Goal: Task Accomplishment & Management: Manage account settings

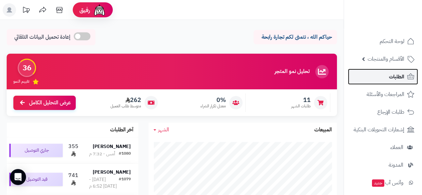
click at [394, 76] on span "الطلبات" at bounding box center [396, 76] width 15 height 9
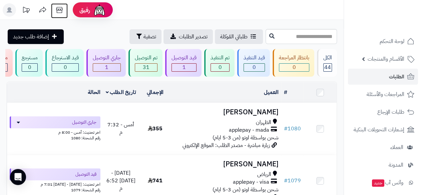
click at [59, 10] on icon at bounding box center [59, 9] width 13 height 13
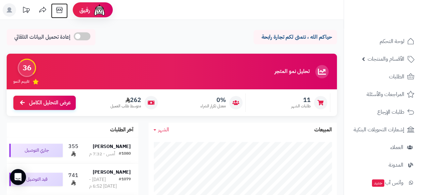
click at [59, 9] on icon at bounding box center [59, 9] width 13 height 13
click at [58, 8] on icon at bounding box center [59, 9] width 13 height 13
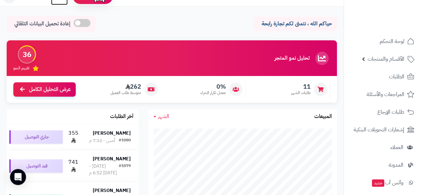
scroll to position [31, 0]
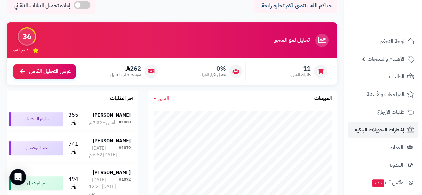
click at [345, 126] on li "إشعارات التحويلات البنكية" at bounding box center [383, 130] width 78 height 16
drag, startPoint x: 345, startPoint y: 122, endPoint x: 345, endPoint y: 134, distance: 11.7
click at [345, 134] on nav "لوحة التحكم الأقسام والمنتجات المنتجات مخزون الخيارات الأقسام الماركات مواصفات …" at bounding box center [383, 105] width 78 height 195
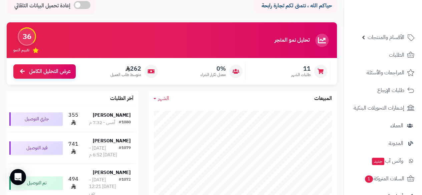
scroll to position [21, 0]
drag, startPoint x: 346, startPoint y: 139, endPoint x: 344, endPoint y: 142, distance: 4.0
click at [344, 142] on nav "لوحة التحكم الأقسام والمنتجات المنتجات مخزون الخيارات الأقسام الماركات مواصفات …" at bounding box center [383, 105] width 78 height 195
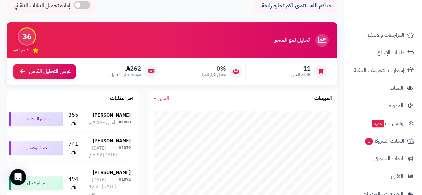
scroll to position [60, 0]
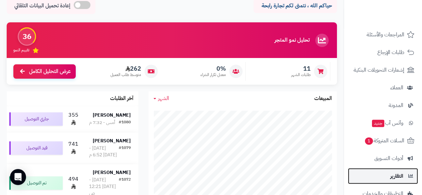
click at [398, 174] on span "التقارير" at bounding box center [396, 175] width 13 height 9
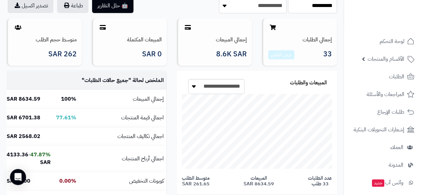
scroll to position [53, 0]
